Goal: Find specific page/section: Find specific page/section

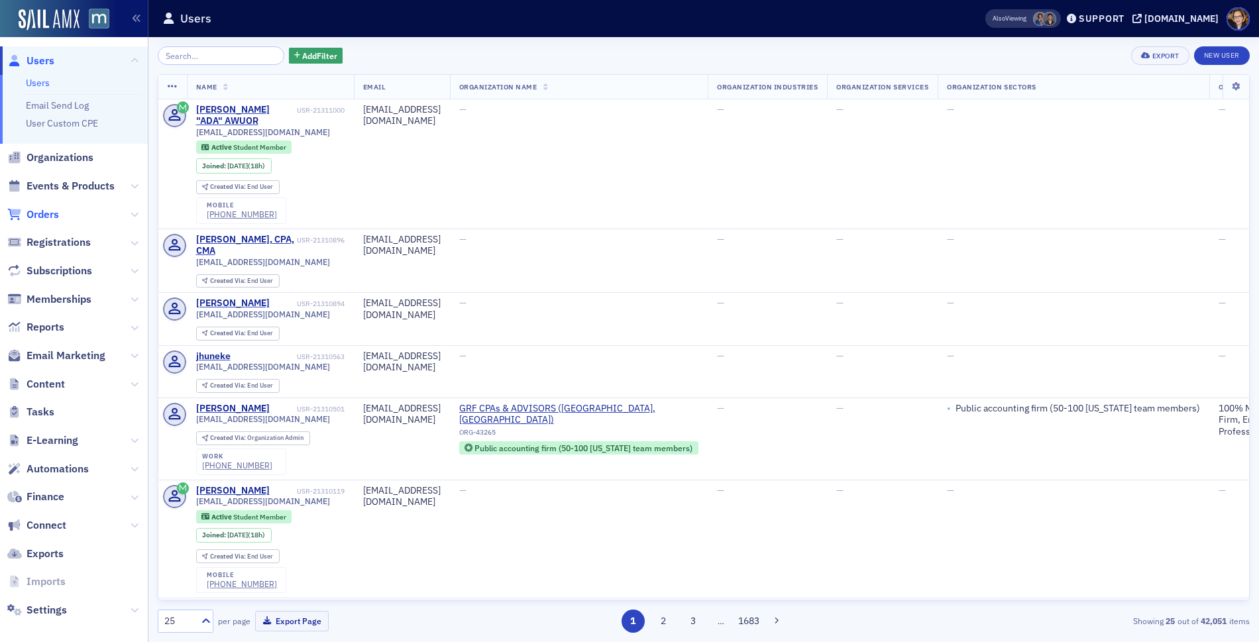
click at [47, 215] on span "Orders" at bounding box center [42, 214] width 32 height 15
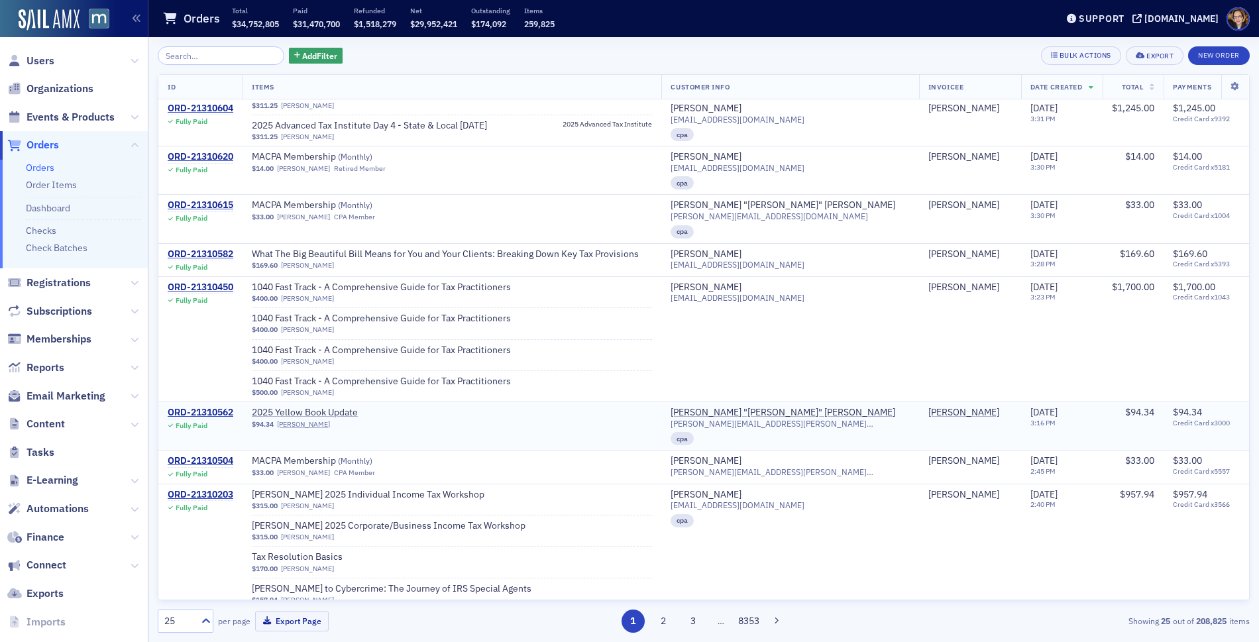
scroll to position [1069, 0]
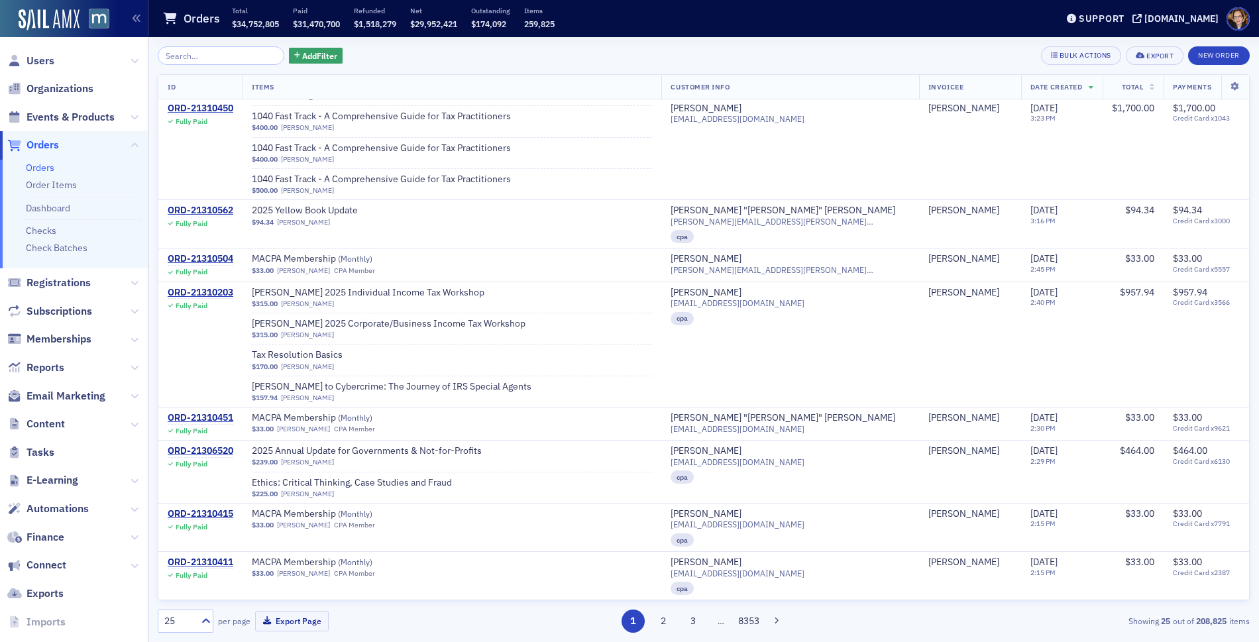
click at [36, 141] on span "Orders" at bounding box center [42, 145] width 32 height 15
